Goal: Information Seeking & Learning: Check status

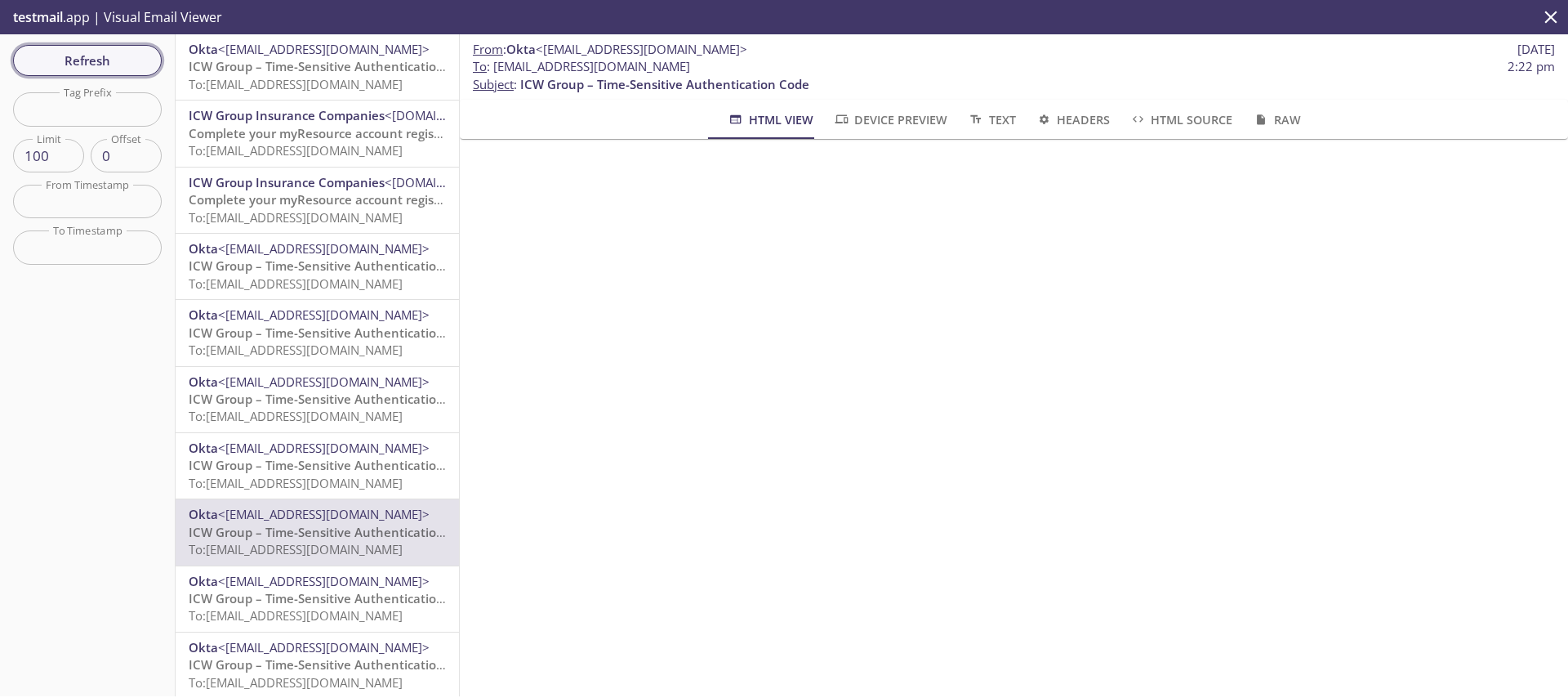
click at [136, 61] on span "Refresh" at bounding box center [88, 60] width 123 height 21
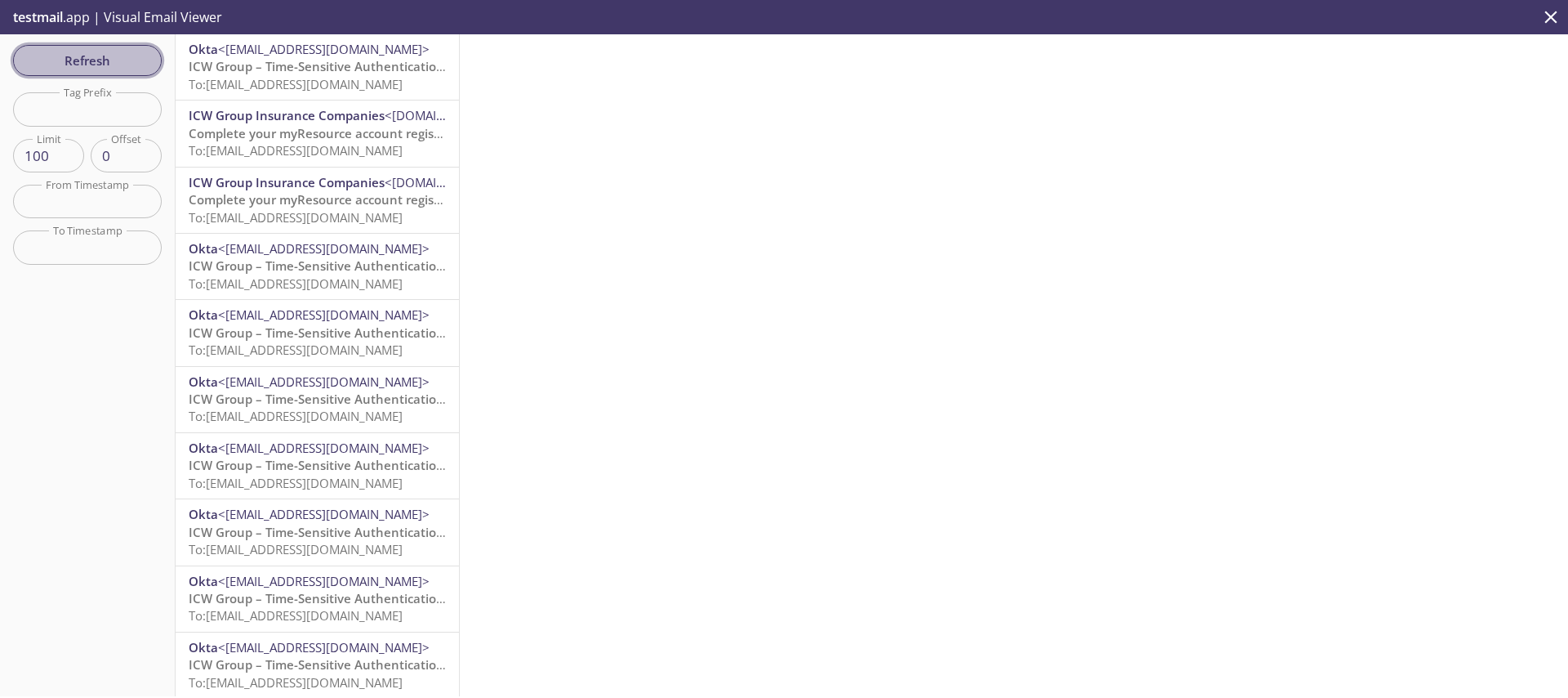
click at [117, 55] on span "Refresh" at bounding box center [88, 60] width 123 height 21
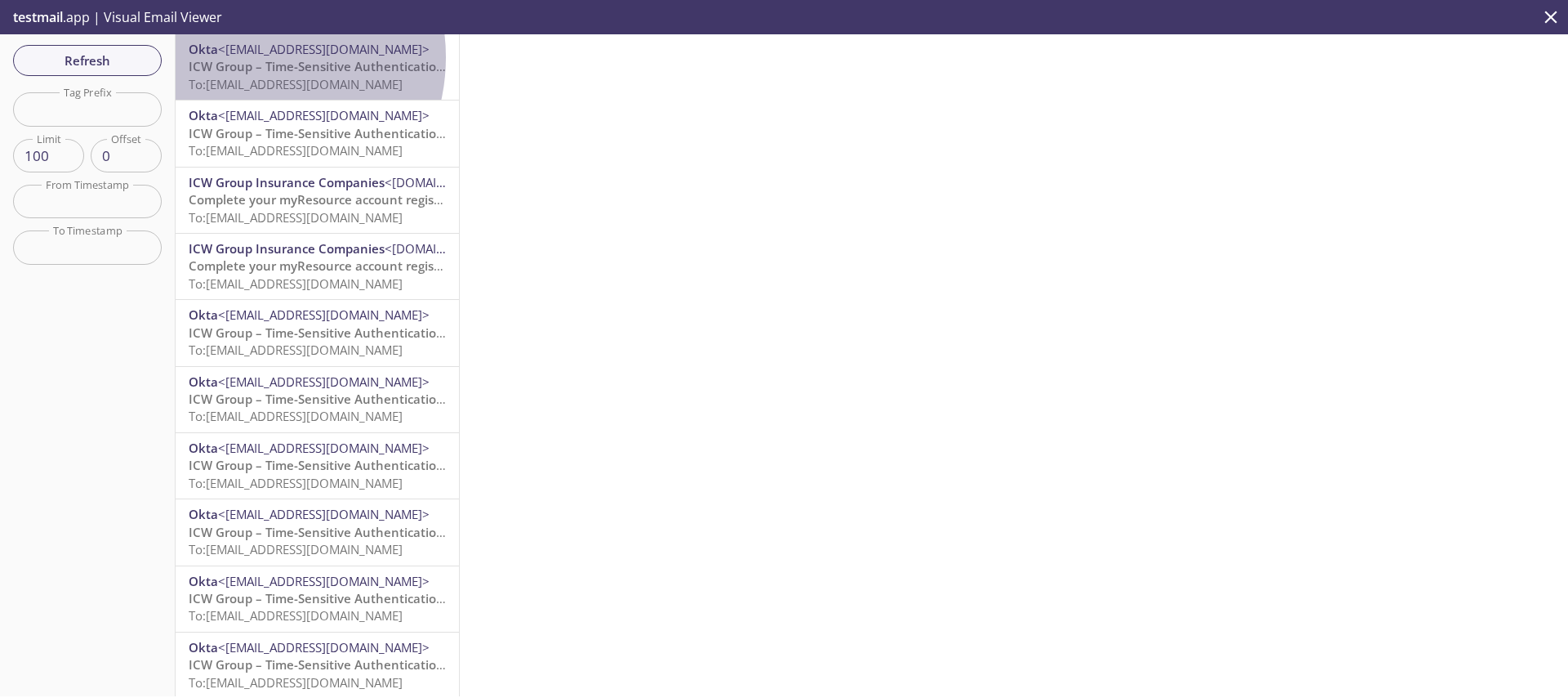
click at [247, 58] on span "ICW Group – Time-Sensitive Authentication Code" at bounding box center [334, 66] width 289 height 17
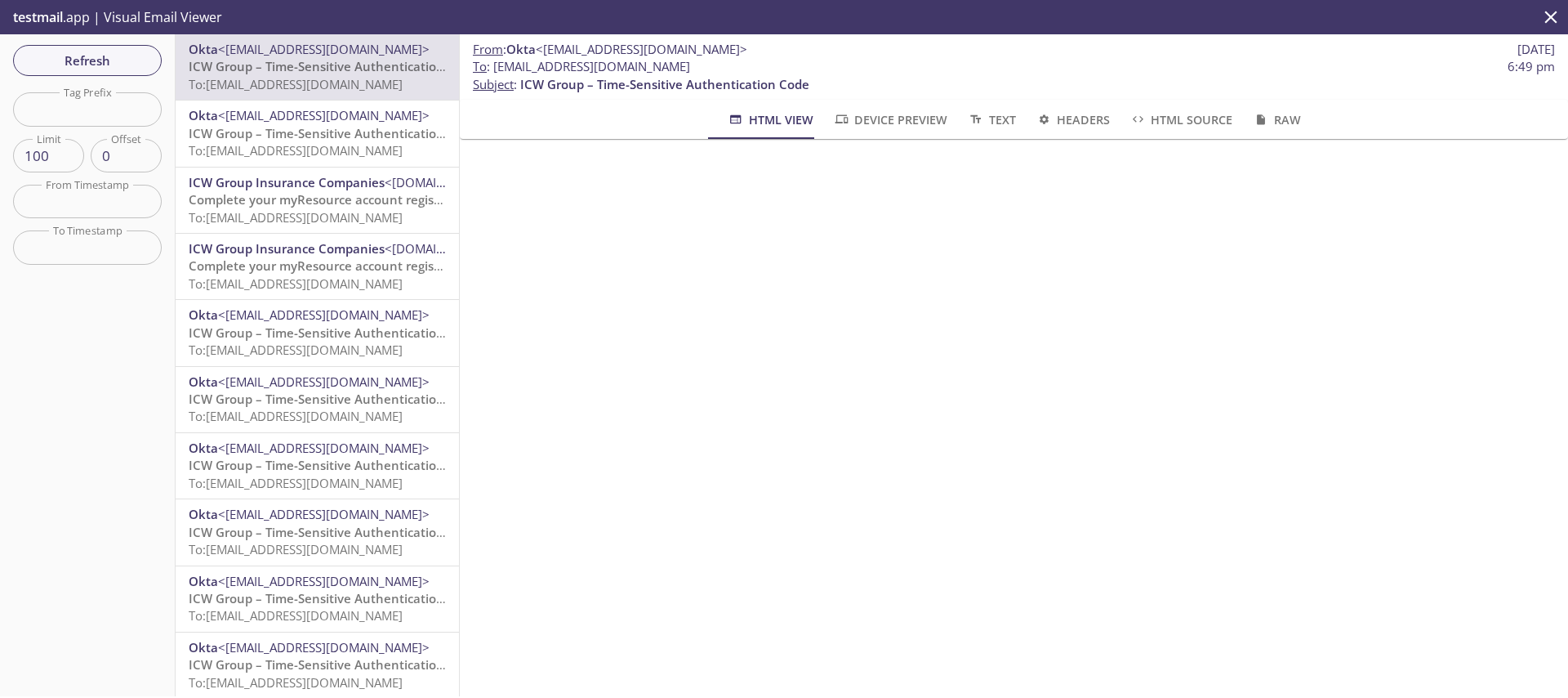
click at [89, 88] on div "Refresh Filters Tag Prefix Tag Prefix Limit 100 Limit Offset 0 Offset From Time…" at bounding box center [88, 365] width 176 height 662
click at [53, 69] on span "Refresh" at bounding box center [88, 60] width 123 height 21
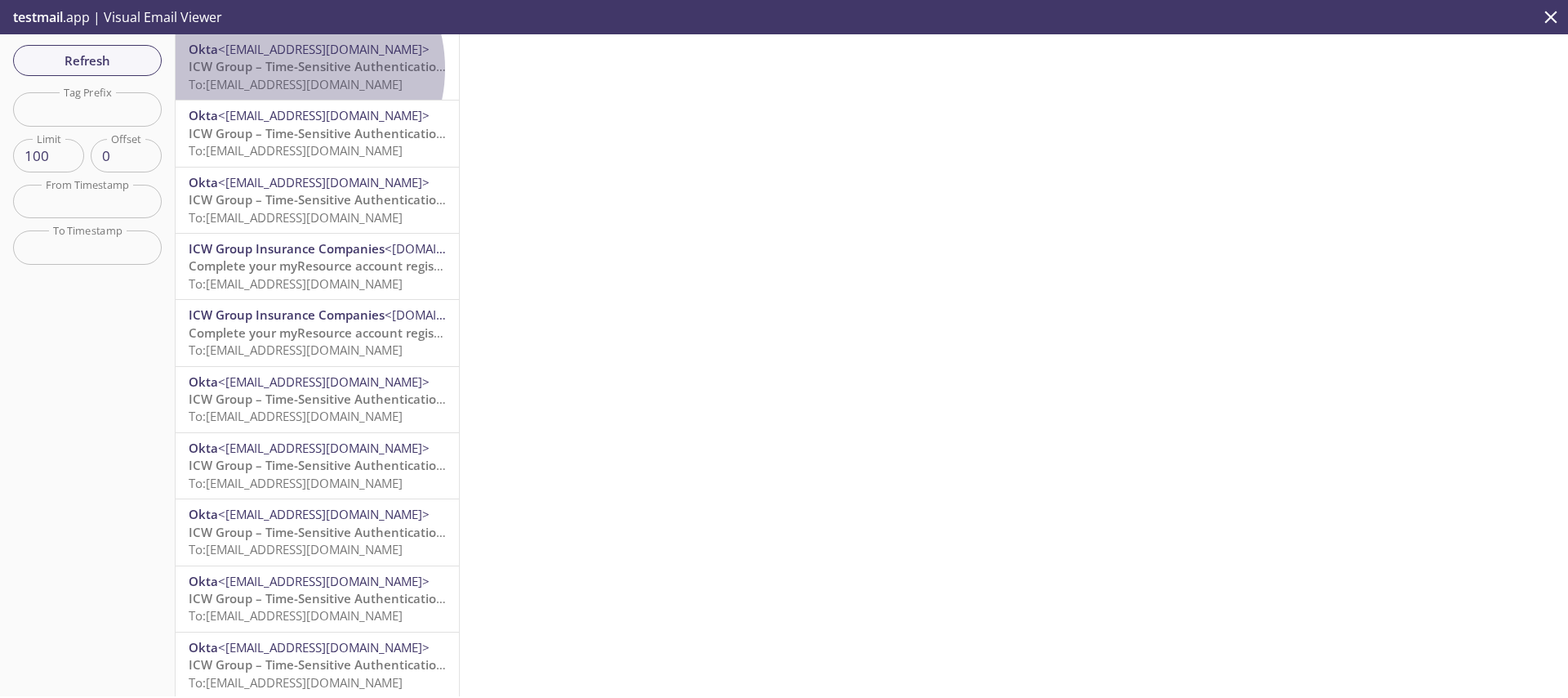
click at [291, 69] on span "ICW Group – Time-Sensitive Authentication Code" at bounding box center [334, 66] width 289 height 17
